Goal: Transaction & Acquisition: Book appointment/travel/reservation

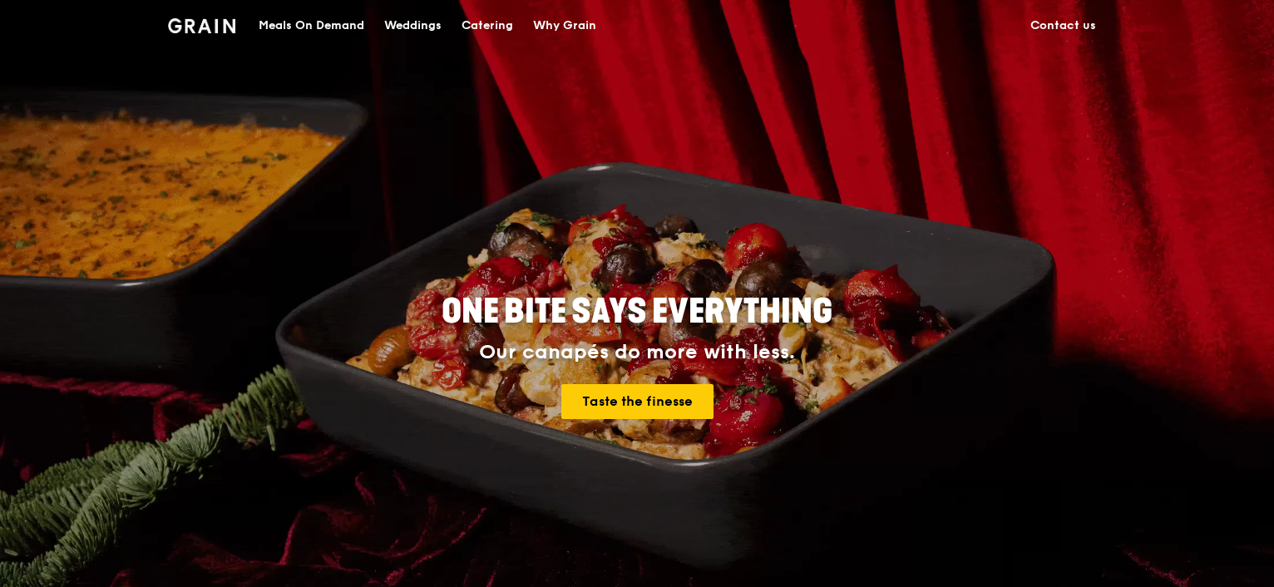
click at [492, 27] on div "Catering" at bounding box center [488, 26] width 52 height 50
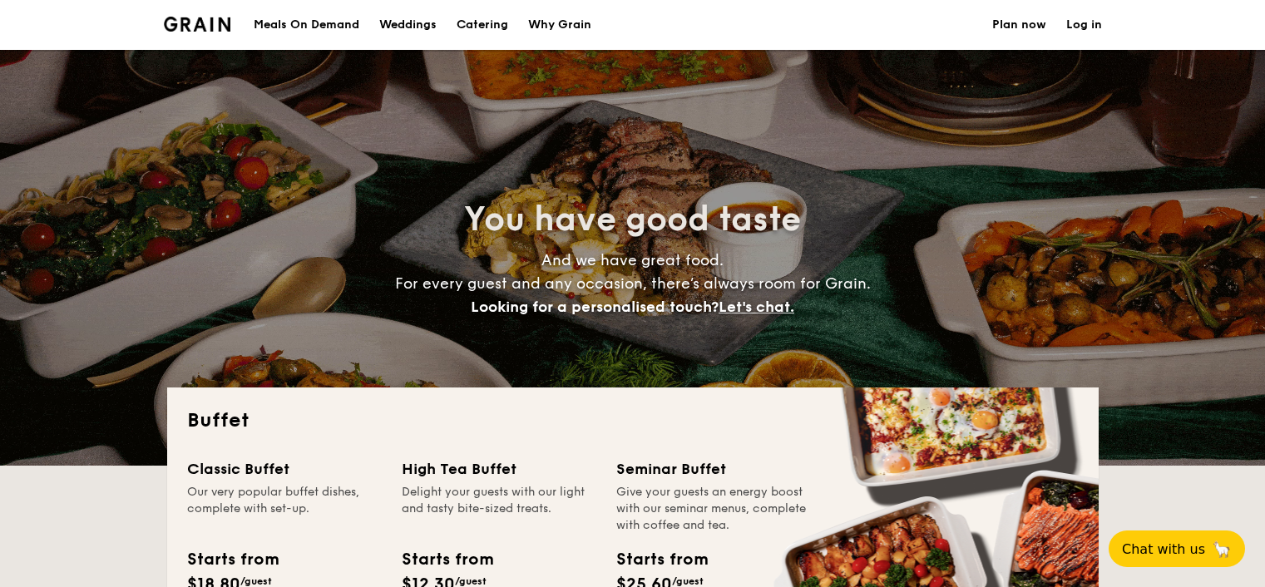
select select
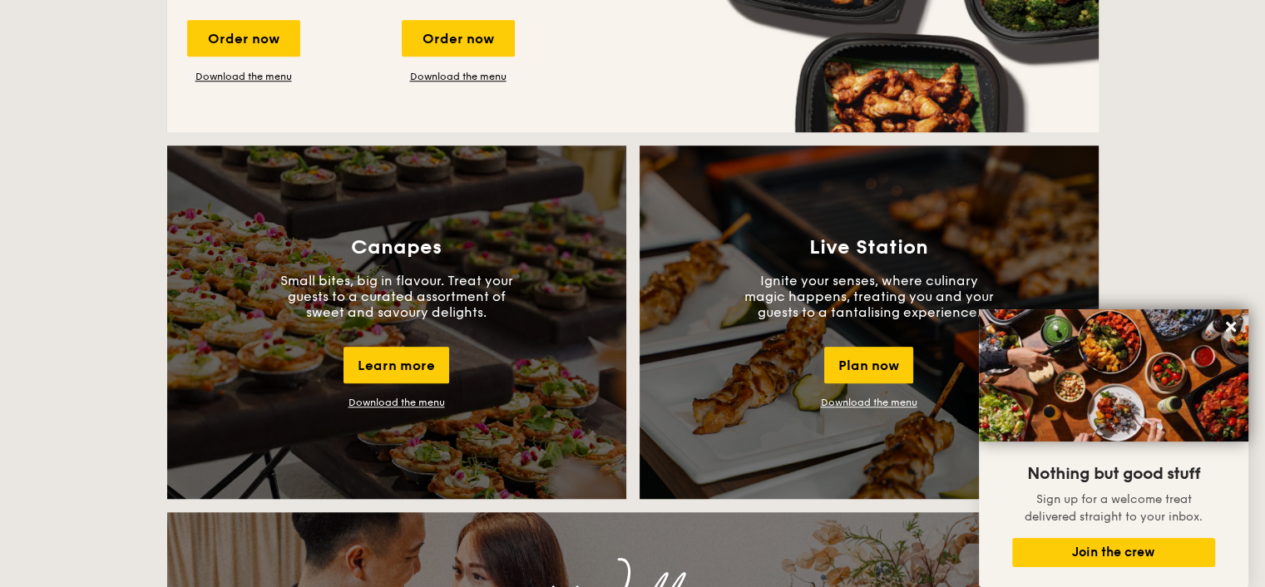
scroll to position [1331, 0]
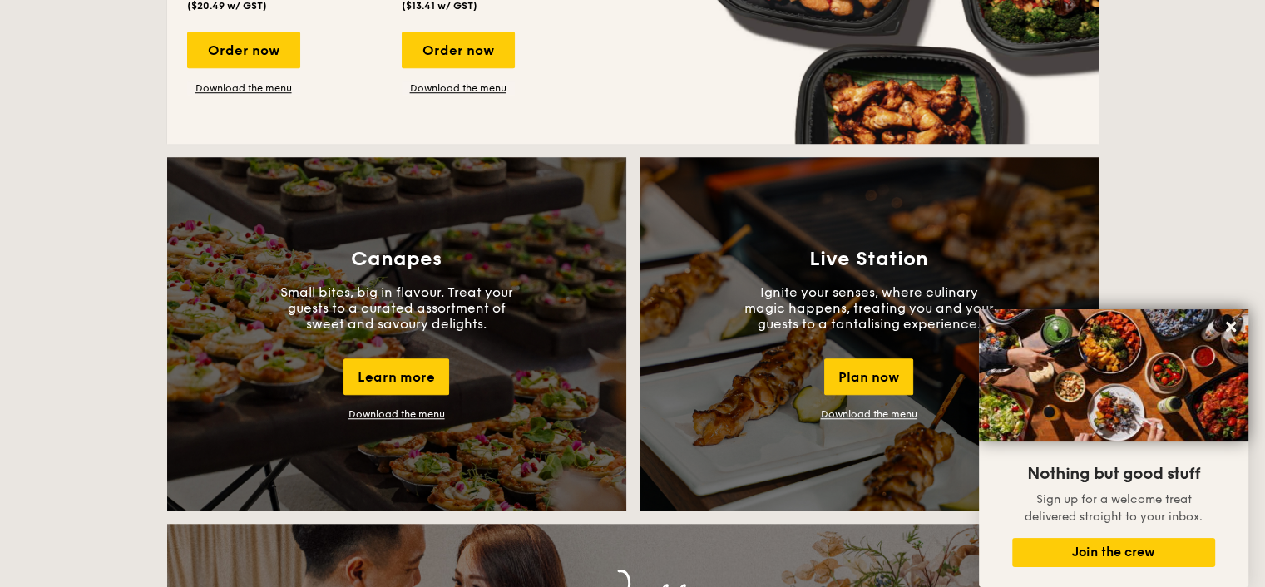
click at [393, 415] on link "Download the menu" at bounding box center [396, 414] width 96 height 12
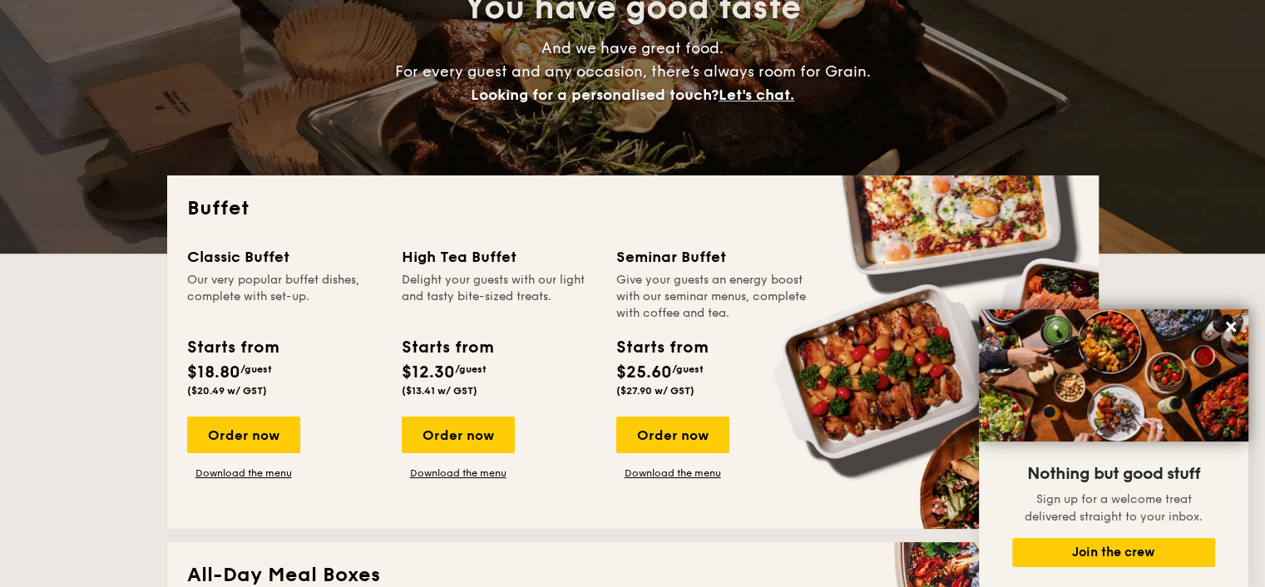
scroll to position [221, 0]
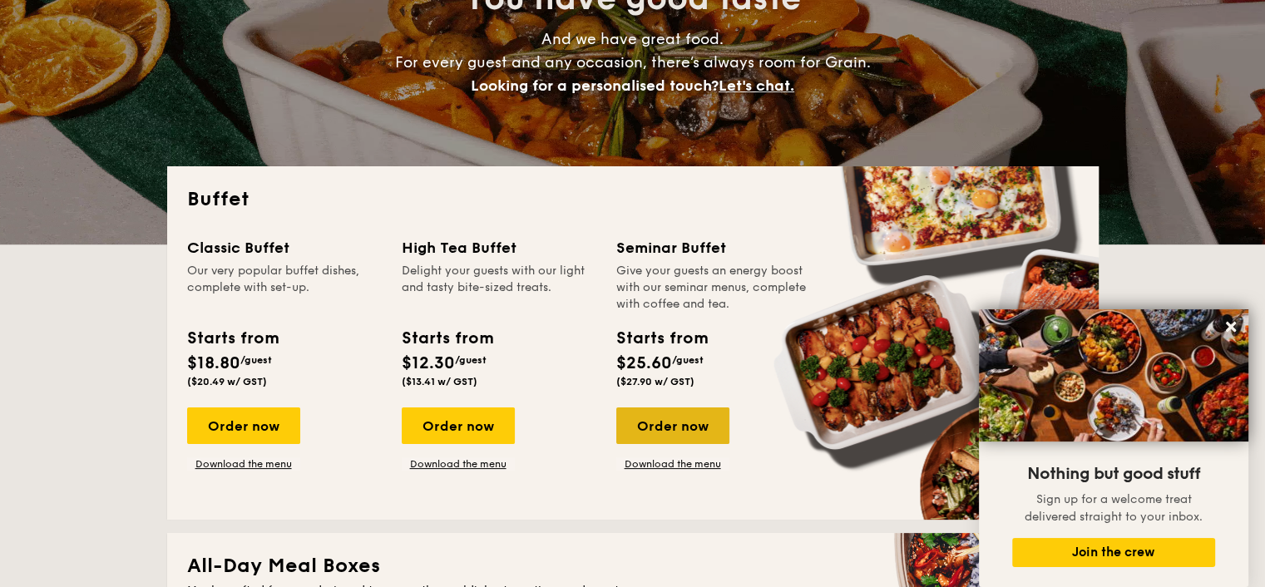
click at [675, 434] on div "Order now" at bounding box center [672, 426] width 113 height 37
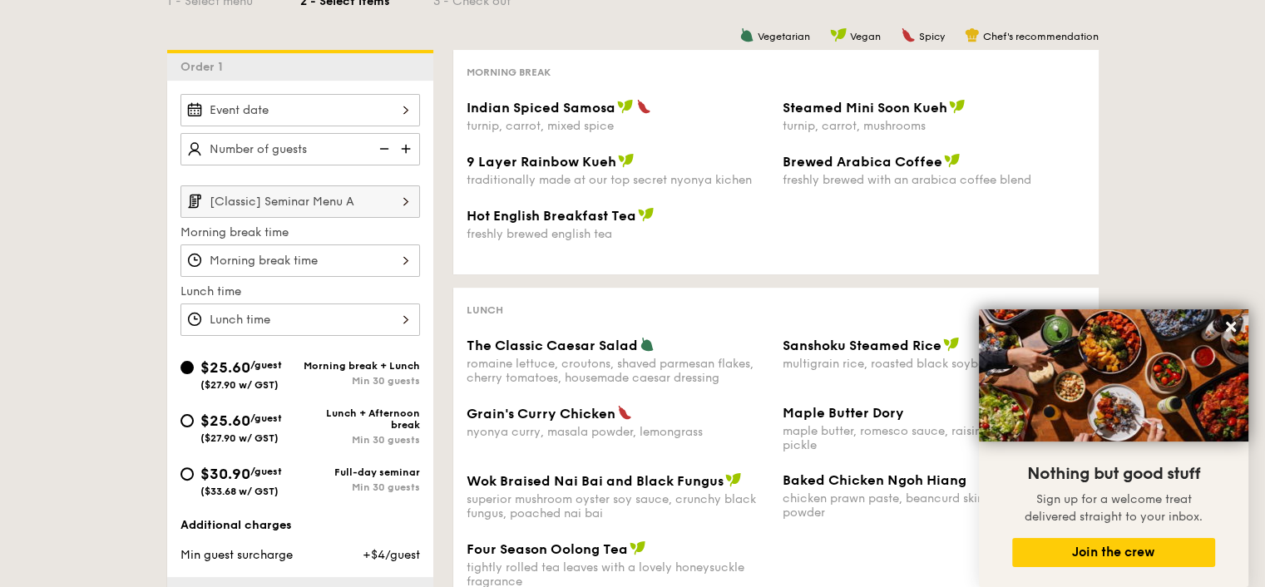
scroll to position [222, 0]
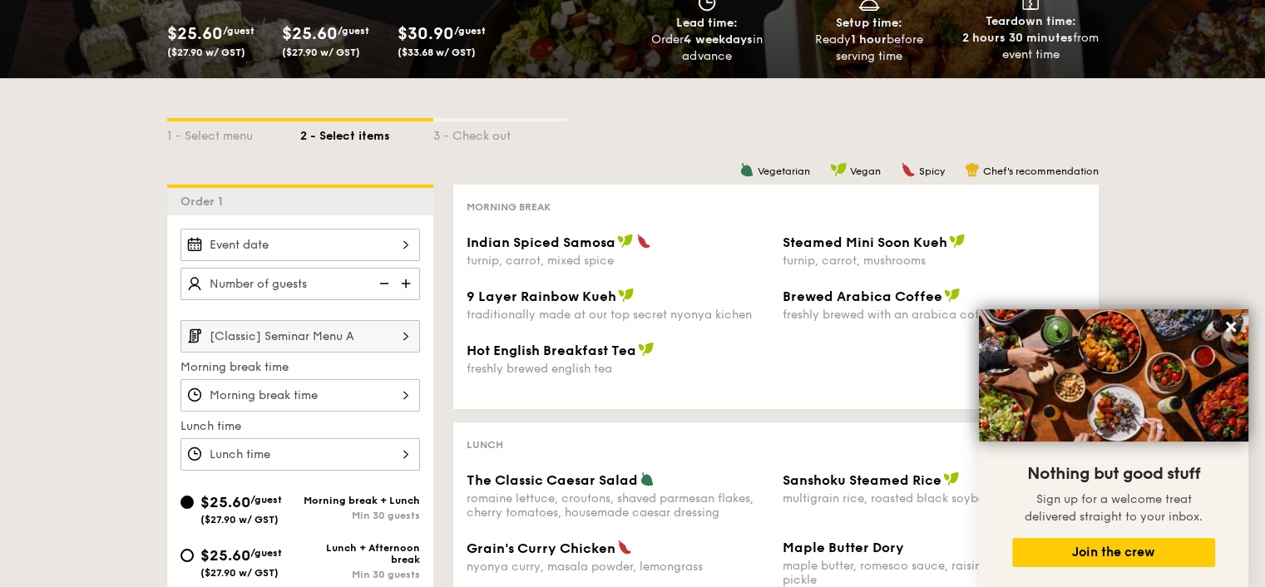
select select
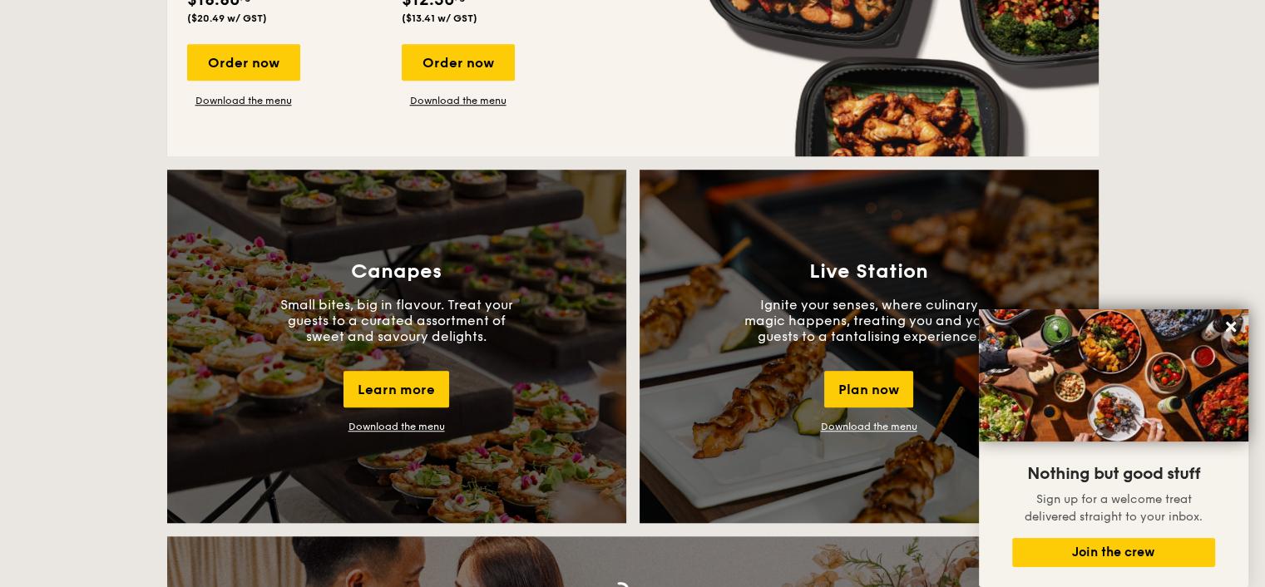
scroll to position [1330, 0]
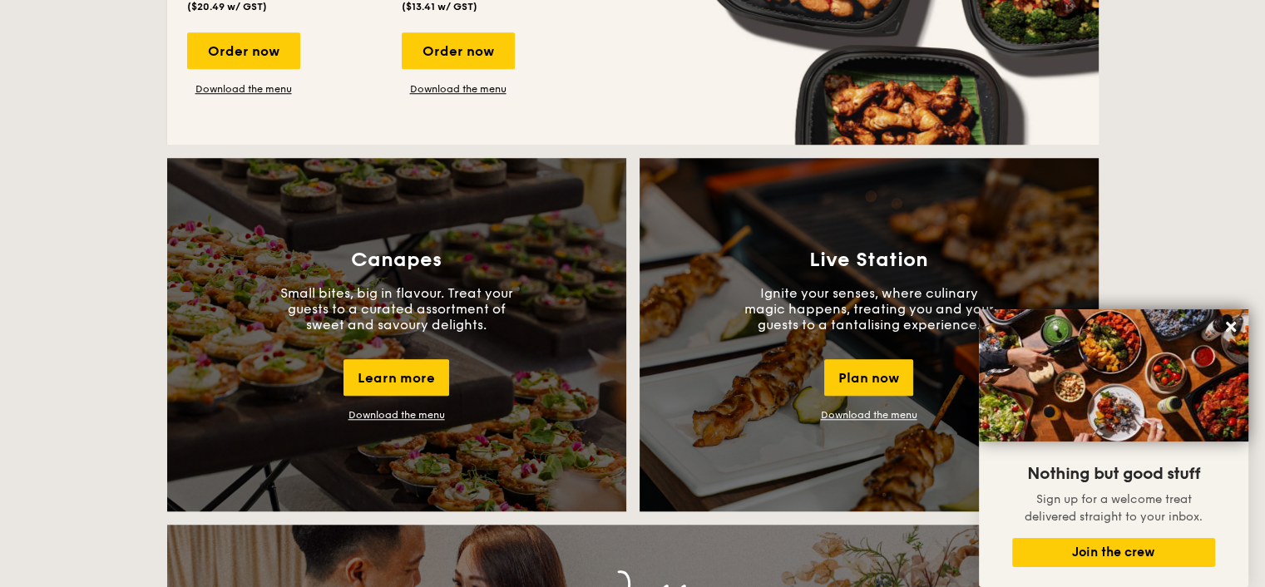
drag, startPoint x: 321, startPoint y: 303, endPoint x: 477, endPoint y: 321, distance: 156.6
click at [477, 321] on p "Small bites, big in flavour. Treat your guests to a curated assortment of sweet…" at bounding box center [397, 308] width 250 height 47
click at [1230, 322] on icon at bounding box center [1230, 326] width 15 height 15
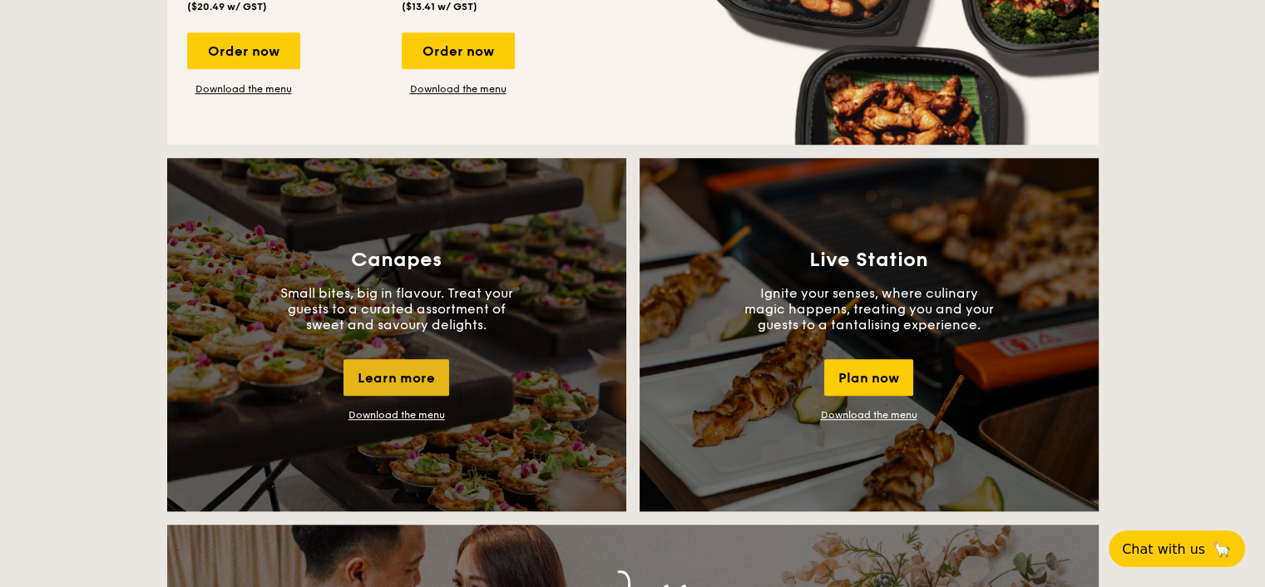
click at [408, 378] on div "Learn more" at bounding box center [396, 377] width 106 height 37
